Goal: Task Accomplishment & Management: Manage account settings

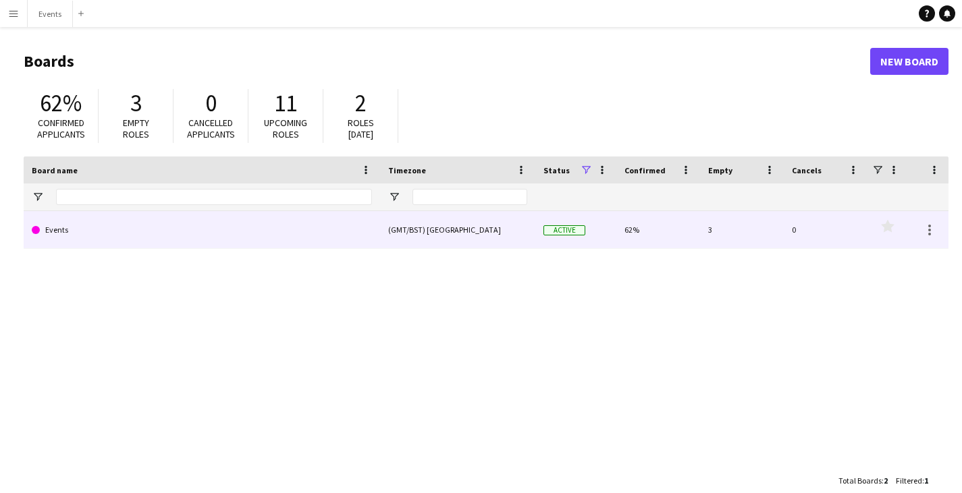
click at [320, 234] on link "Events" at bounding box center [202, 230] width 340 height 38
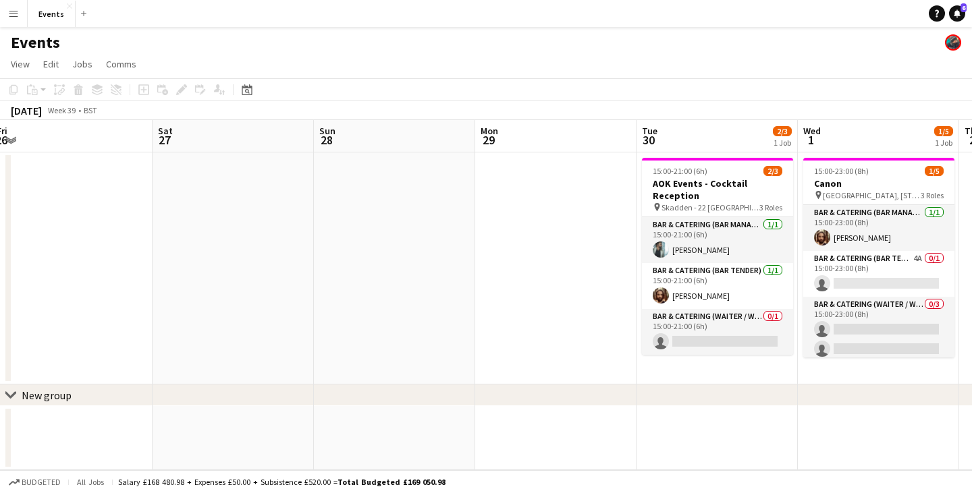
drag, startPoint x: 796, startPoint y: 302, endPoint x: 464, endPoint y: 281, distance: 332.0
click at [464, 281] on app-calendar-viewport "Tue 23 Wed 24 Thu 25 2/2 1 Job Fri 26 Sat 27 Sun 28 Mon 29 Tue 30 2/3 1 Job Wed…" at bounding box center [486, 295] width 972 height 350
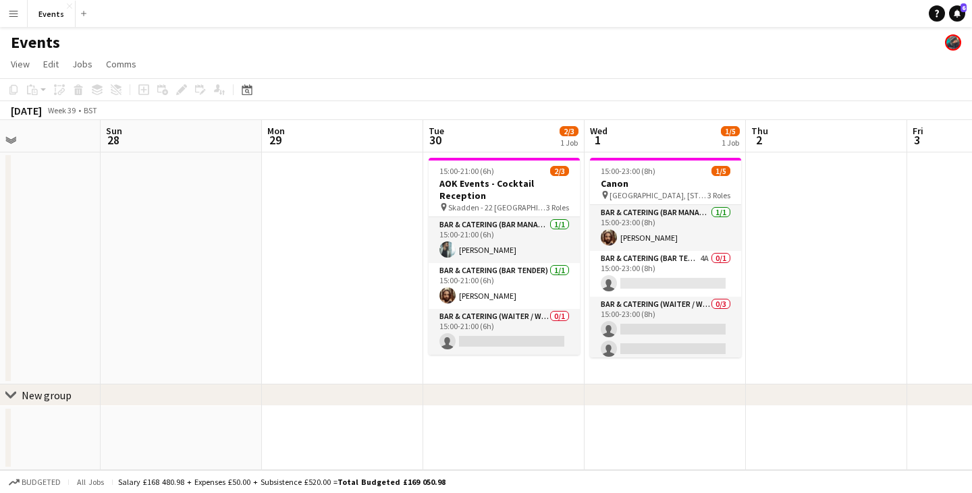
drag, startPoint x: 605, startPoint y: 308, endPoint x: 389, endPoint y: 296, distance: 215.6
click at [389, 296] on app-calendar-viewport "Thu 25 2/2 1 Job Fri 26 Sat 27 Sun 28 Mon 29 Tue 30 2/3 1 Job Wed 1 1/5 1 Job T…" at bounding box center [486, 295] width 972 height 350
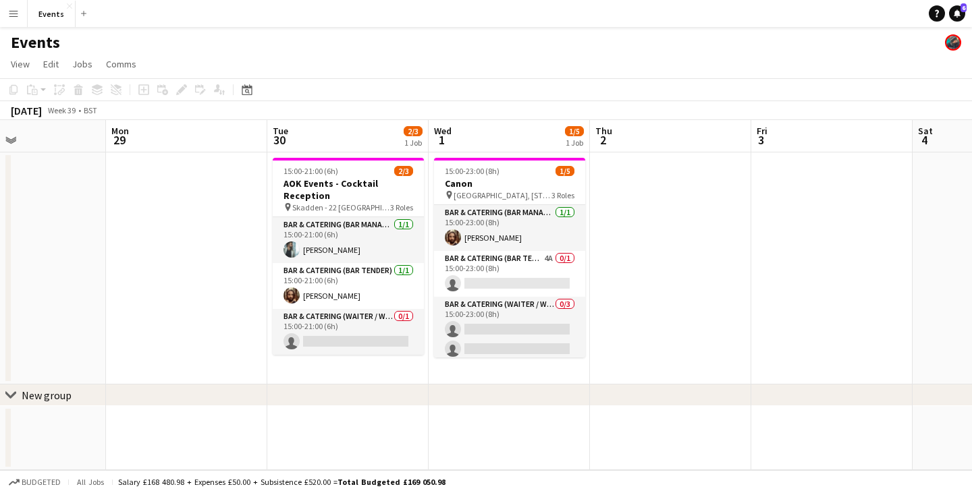
drag, startPoint x: 398, startPoint y: 276, endPoint x: 243, endPoint y: 207, distance: 169.2
click at [243, 207] on app-calendar-viewport "Thu 25 2/2 1 Job Fri 26 Sat 27 Sun 28 Mon 29 Tue 30 2/3 1 Job Wed 1 1/5 1 Job T…" at bounding box center [486, 295] width 972 height 350
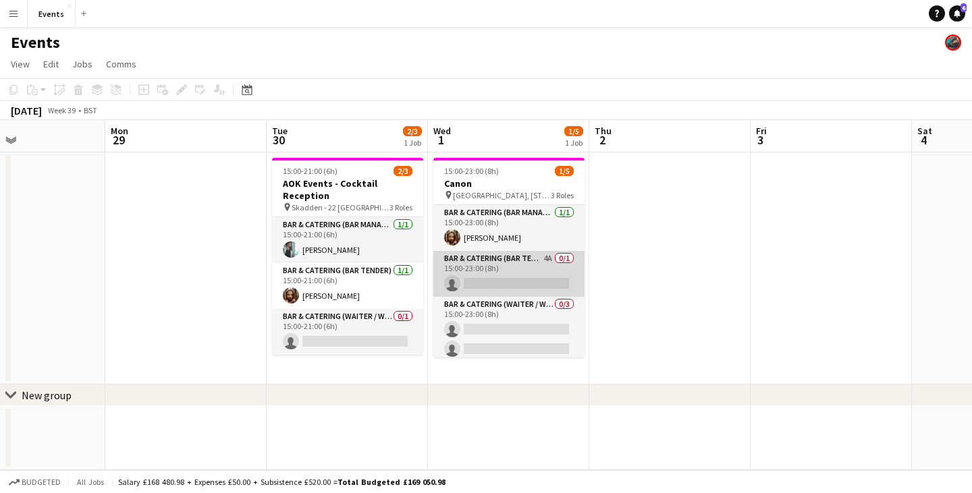
click at [526, 279] on app-card-role "Bar & Catering (Bar Tender) 4A 0/1 15:00-23:00 (8h) single-neutral-actions" at bounding box center [508, 274] width 151 height 46
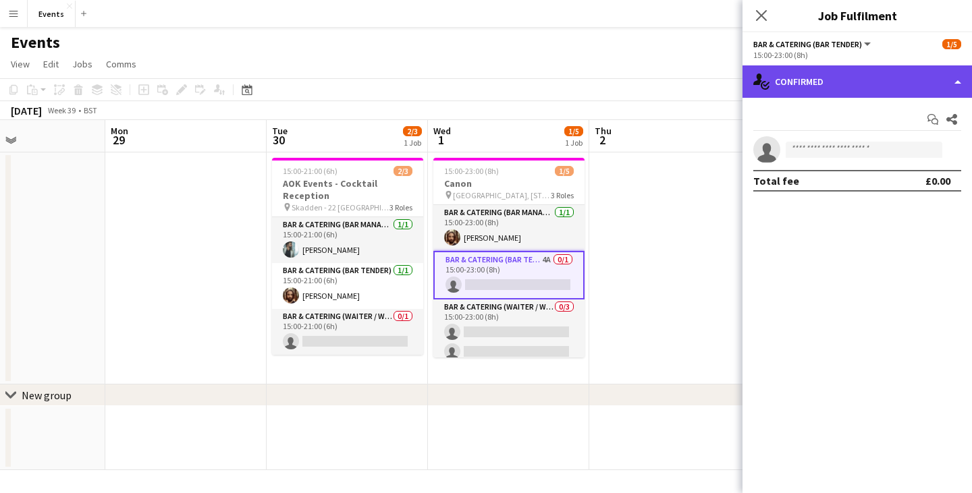
click at [838, 80] on div "single-neutral-actions-check-2 Confirmed" at bounding box center [856, 81] width 229 height 32
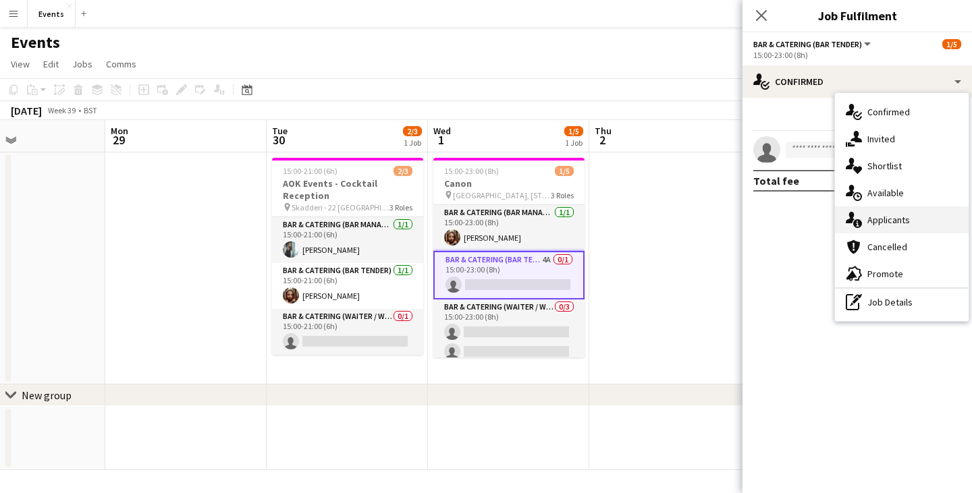
click at [877, 218] on span "Applicants" at bounding box center [888, 220] width 43 height 12
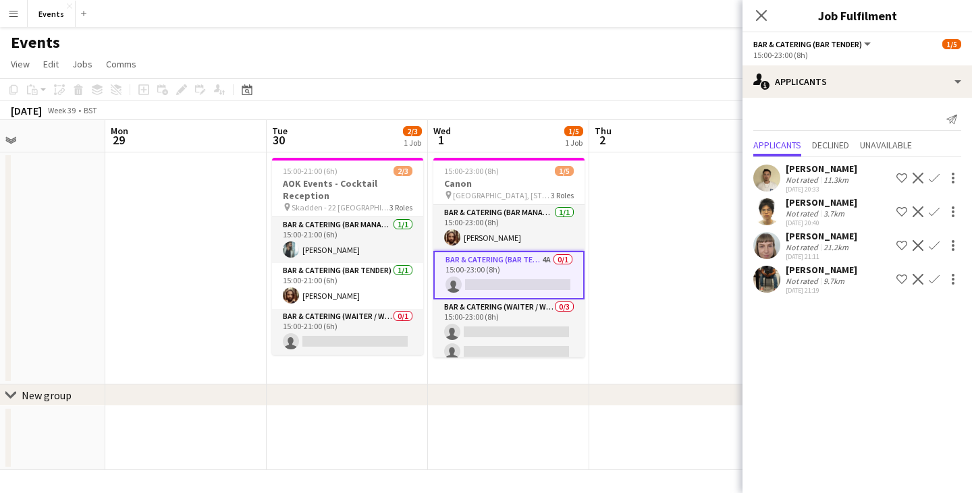
click at [936, 282] on app-icon "Confirm" at bounding box center [934, 279] width 11 height 11
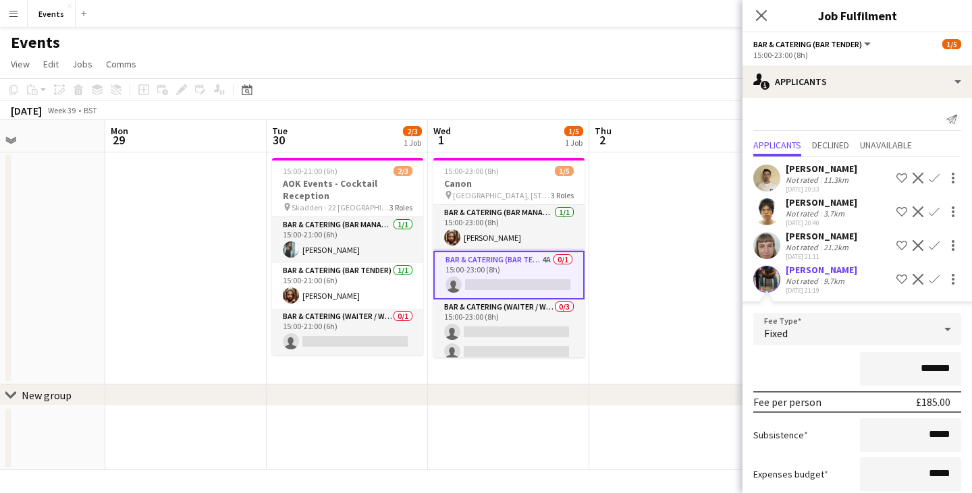
scroll to position [82, 0]
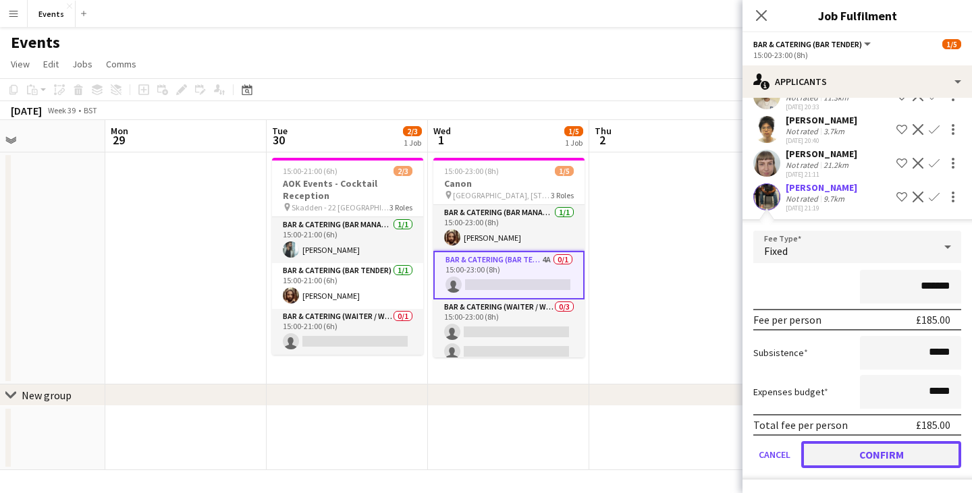
click at [864, 454] on button "Confirm" at bounding box center [881, 454] width 160 height 27
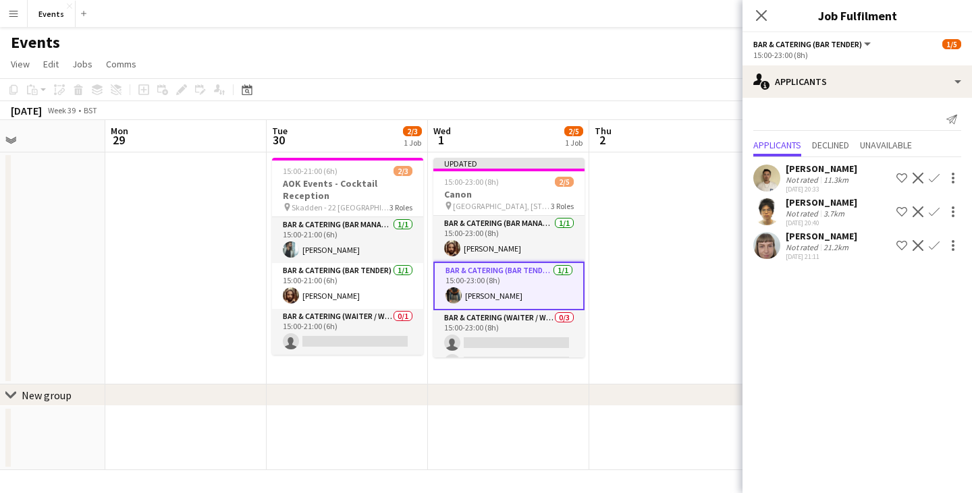
scroll to position [0, 0]
click at [757, 7] on app-icon "Close pop-in" at bounding box center [762, 16] width 20 height 20
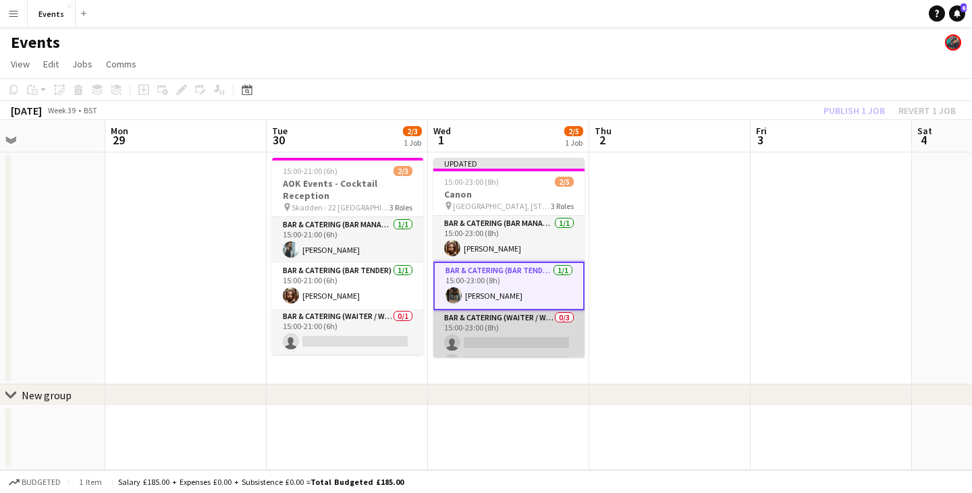
click at [483, 337] on app-card-role "Bar & Catering (Waiter / waitress) 0/3 15:00-23:00 (8h) single-neutral-actions …" at bounding box center [508, 352] width 151 height 85
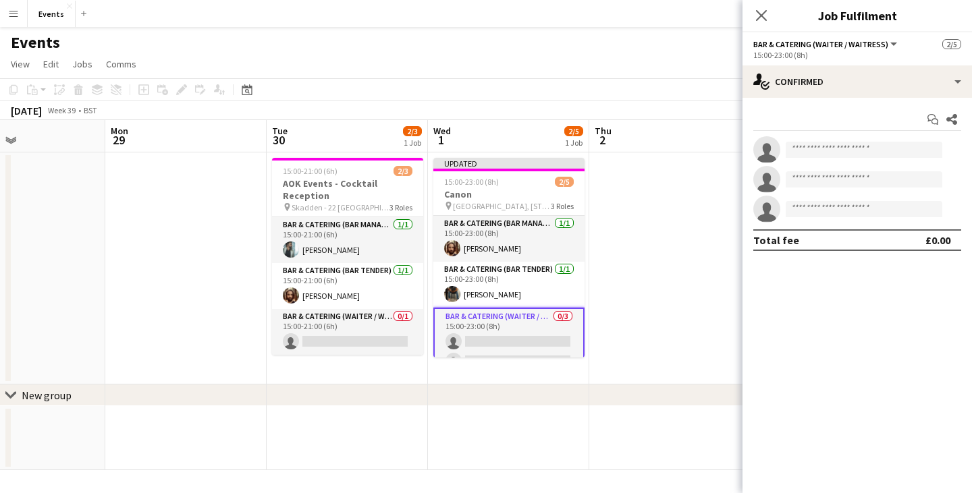
click at [626, 276] on app-date-cell at bounding box center [669, 269] width 161 height 232
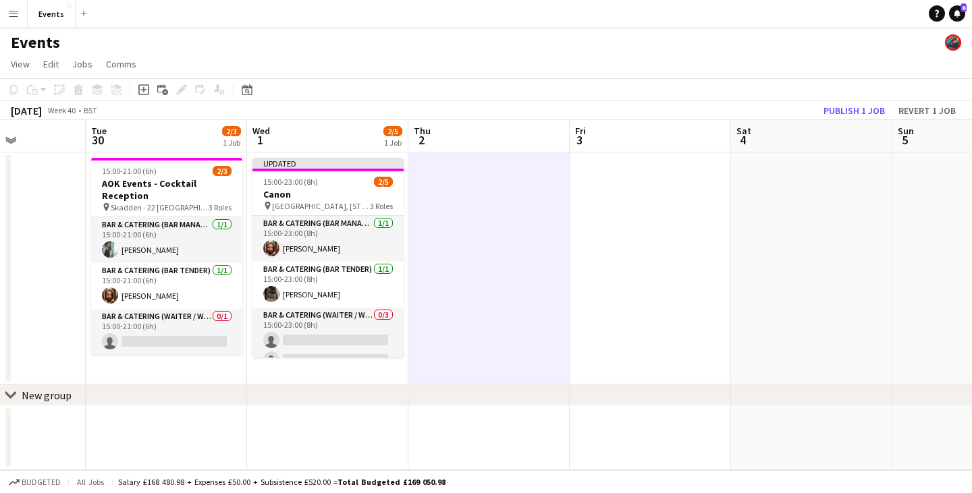
drag, startPoint x: 852, startPoint y: 272, endPoint x: 655, endPoint y: 271, distance: 197.7
click at [655, 271] on app-calendar-viewport "Sat 27 Sun 28 Mon 29 Tue 30 2/3 1 Job Wed 1 2/5 1 Job Thu 2 Fri 3 Sat 4 Sun 5 M…" at bounding box center [486, 295] width 972 height 350
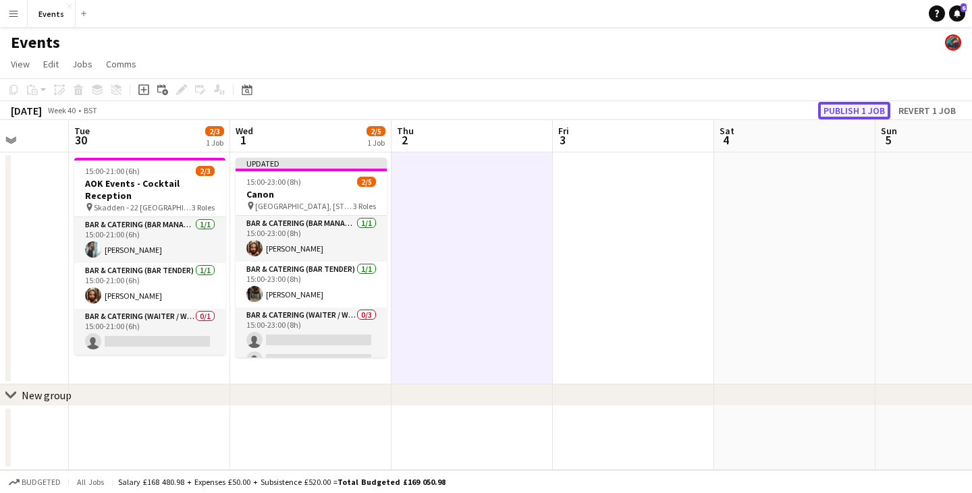
click at [867, 108] on button "Publish 1 job" at bounding box center [854, 111] width 72 height 18
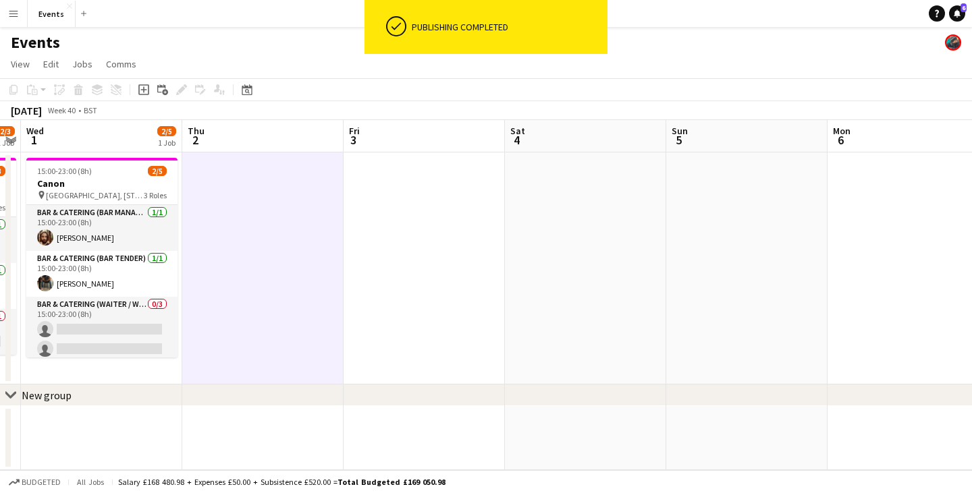
drag, startPoint x: 703, startPoint y: 325, endPoint x: 448, endPoint y: 325, distance: 255.1
click at [448, 325] on app-calendar-viewport "Sun 28 Mon 29 Tue 30 2/3 1 Job Wed 1 2/5 1 Job Thu 2 Fri 3 Sat 4 Sun 5 Mon 6 Tu…" at bounding box center [486, 295] width 972 height 350
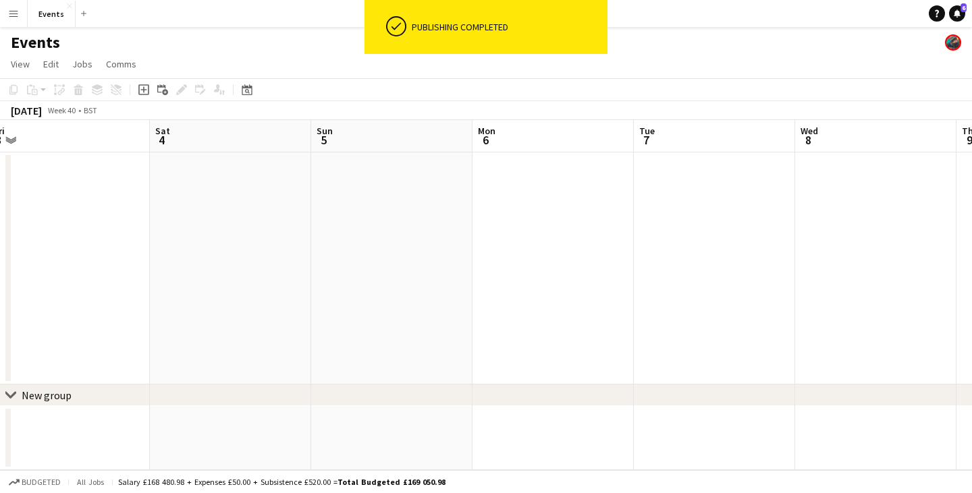
drag, startPoint x: 815, startPoint y: 336, endPoint x: 472, endPoint y: 323, distance: 342.4
click at [472, 323] on app-calendar-viewport "Tue 30 2/3 1 Job Wed 1 2/5 1 Job Thu 2 Fri 3 Sat 4 Sun 5 Mon 6 Tue 7 Wed 8 Thu …" at bounding box center [486, 295] width 972 height 350
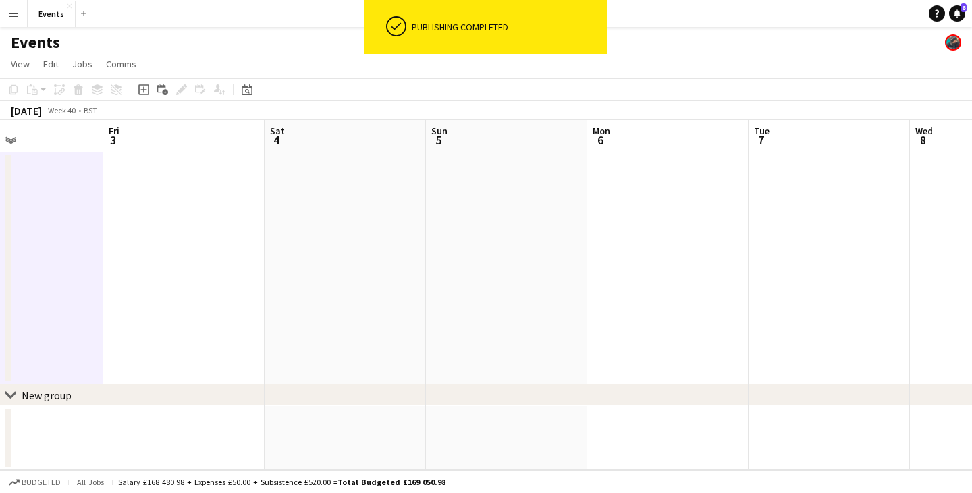
drag, startPoint x: 406, startPoint y: 317, endPoint x: 736, endPoint y: 299, distance: 330.5
click at [736, 299] on app-calendar-viewport "Tue 30 2/3 1 Job Wed 1 2/5 1 Job Thu 2 Fri 3 Sat 4 Sun 5 Mon 6 Tue 7 Wed 8 Thu …" at bounding box center [486, 295] width 972 height 350
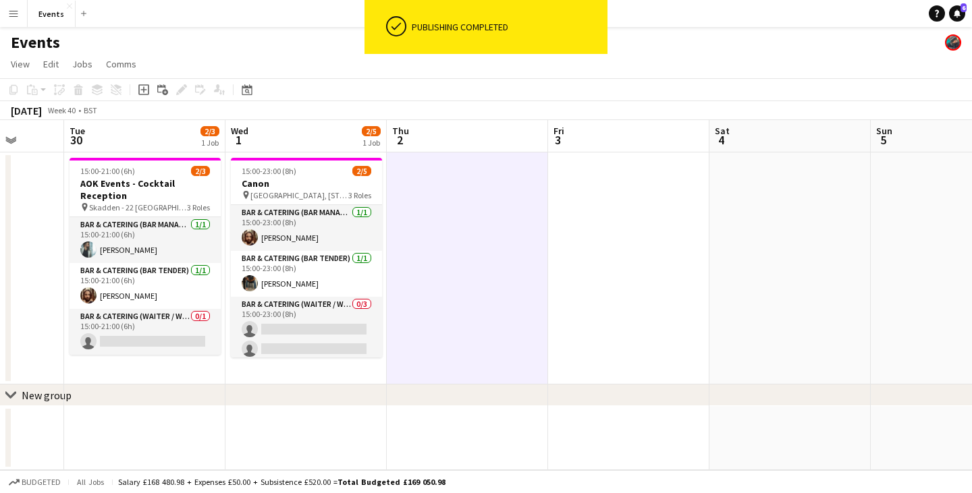
drag, startPoint x: 445, startPoint y: 329, endPoint x: 624, endPoint y: 344, distance: 179.5
click at [624, 344] on app-calendar-viewport "Sat 27 Sun 28 Mon 29 Tue 30 2/3 1 Job Wed 1 2/5 1 Job Thu 2 Fri 3 Sat 4 Sun 5 M…" at bounding box center [486, 295] width 972 height 350
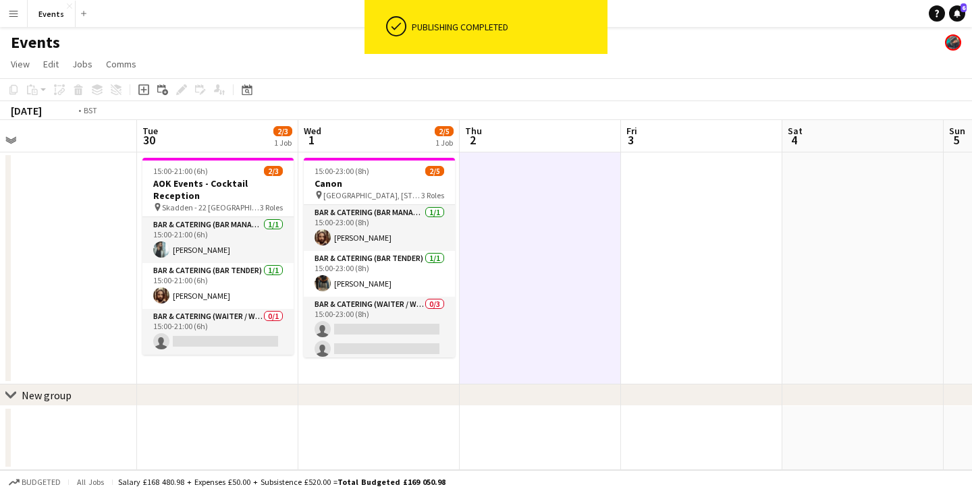
drag, startPoint x: 461, startPoint y: 329, endPoint x: 844, endPoint y: 324, distance: 383.4
click at [844, 324] on app-calendar-viewport "Sat 27 Sun 28 Mon 29 Tue 30 2/3 1 Job Wed 1 2/5 1 Job Thu 2 Fri 3 Sat 4 Sun 5 M…" at bounding box center [486, 295] width 972 height 350
